Goal: Navigation & Orientation: Go to known website

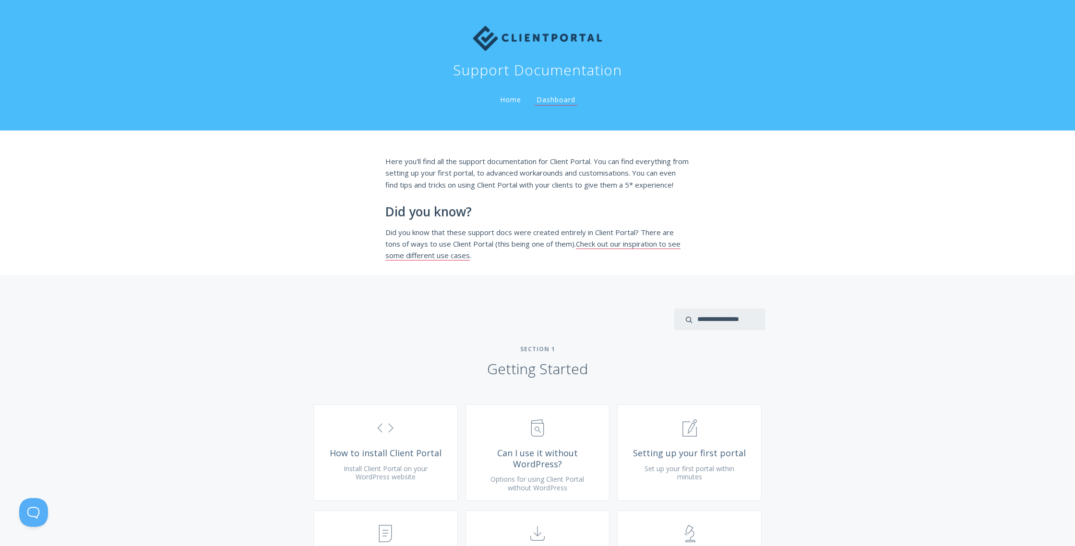
click at [473, 26] on img at bounding box center [538, 38] width 130 height 25
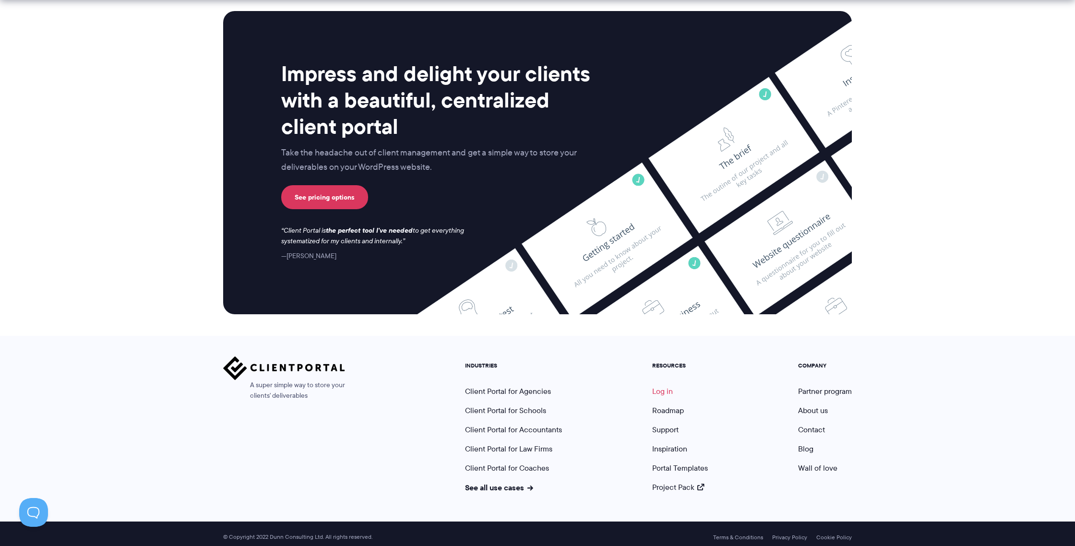
click at [660, 387] on link "Log in" at bounding box center [662, 391] width 21 height 11
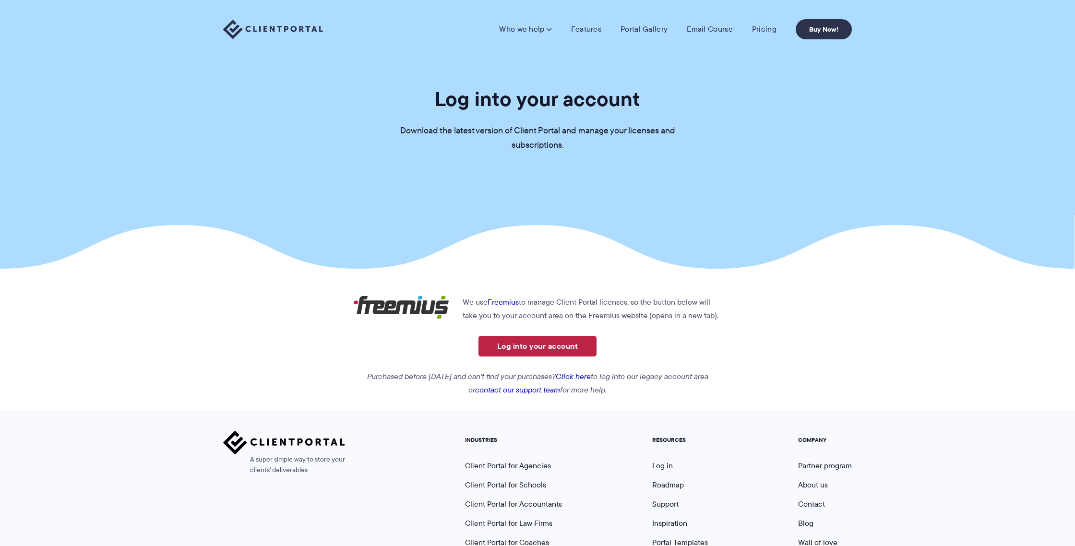
click at [542, 349] on link "Log into your account" at bounding box center [538, 346] width 118 height 21
